Goal: Task Accomplishment & Management: Manage account settings

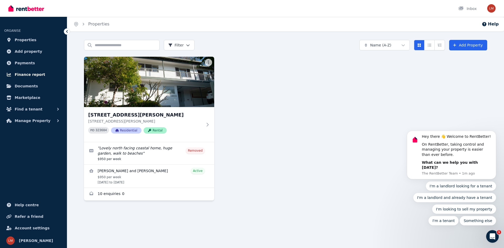
click at [25, 76] on span "Finance report" at bounding box center [30, 74] width 30 height 6
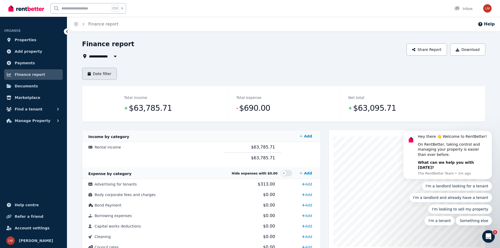
click at [106, 76] on button "Date filter" at bounding box center [99, 74] width 35 height 12
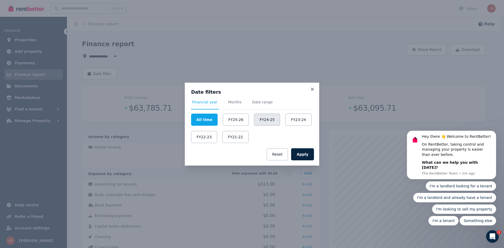
click at [260, 119] on button "FY24-25" at bounding box center [267, 120] width 26 height 12
click at [307, 155] on button "Apply" at bounding box center [302, 154] width 23 height 12
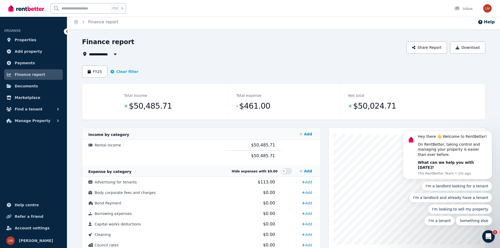
scroll to position [2, 0]
click at [470, 47] on button "Download" at bounding box center [467, 48] width 35 height 12
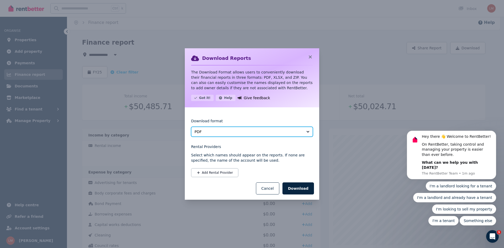
click at [257, 133] on span "PDF" at bounding box center [248, 131] width 108 height 5
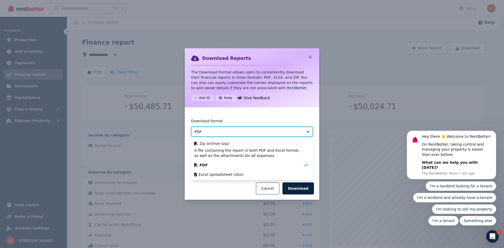
click at [268, 133] on span "PDF" at bounding box center [248, 131] width 108 height 5
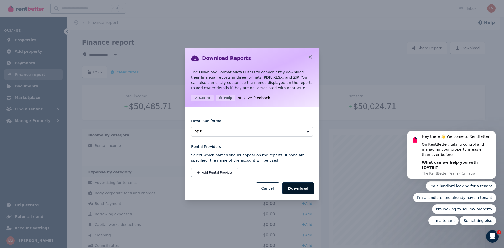
click at [299, 187] on button "Download" at bounding box center [297, 188] width 31 height 12
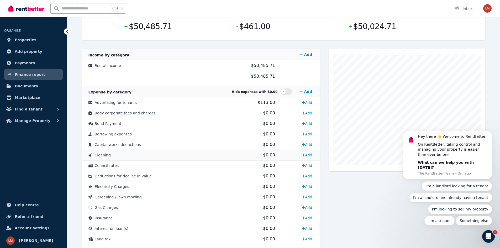
scroll to position [107, 0]
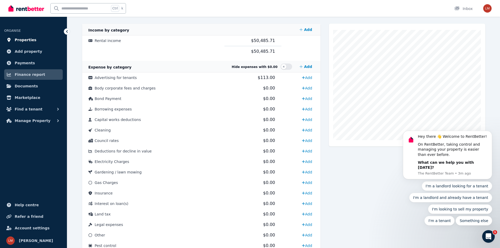
click at [25, 40] on span "Properties" at bounding box center [26, 40] width 22 height 6
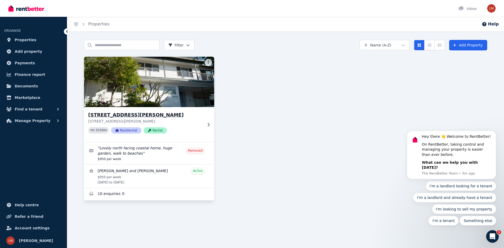
click at [197, 124] on p "[STREET_ADDRESS][PERSON_NAME]" at bounding box center [145, 121] width 114 height 5
click at [201, 123] on p "[STREET_ADDRESS][PERSON_NAME]" at bounding box center [145, 121] width 114 height 5
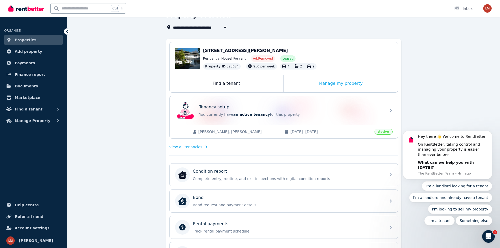
scroll to position [17, 0]
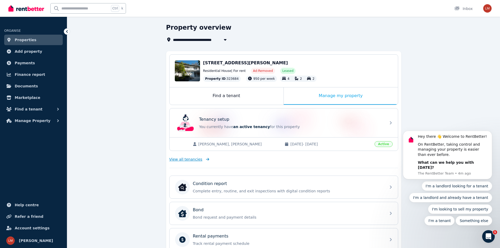
click at [187, 161] on span "View all tenancies" at bounding box center [185, 159] width 33 height 5
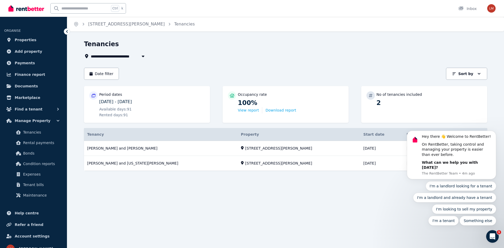
click at [495, 234] on div "Open Intercom Messenger" at bounding box center [492, 236] width 17 height 17
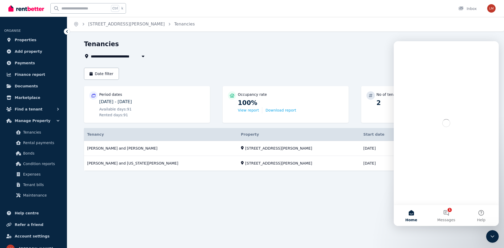
click at [495, 234] on icon "Close Intercom Messenger" at bounding box center [492, 236] width 6 height 6
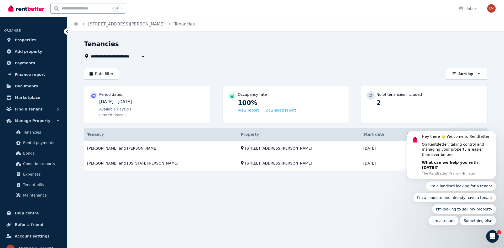
click at [387, 199] on div "**********" at bounding box center [252, 124] width 504 height 248
click at [493, 238] on icon "Open Intercom Messenger" at bounding box center [492, 236] width 9 height 9
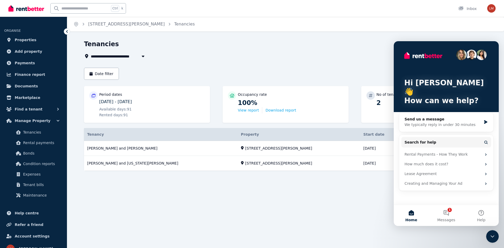
click at [491, 233] on icon "Close Intercom Messenger" at bounding box center [492, 236] width 6 height 6
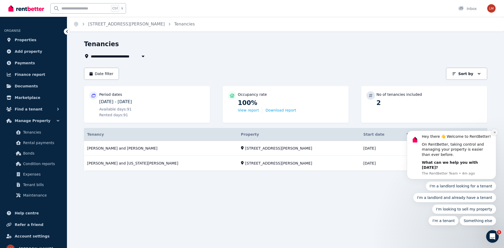
click at [494, 134] on icon "Dismiss notification" at bounding box center [494, 132] width 3 height 3
